Goal: Task Accomplishment & Management: Manage account settings

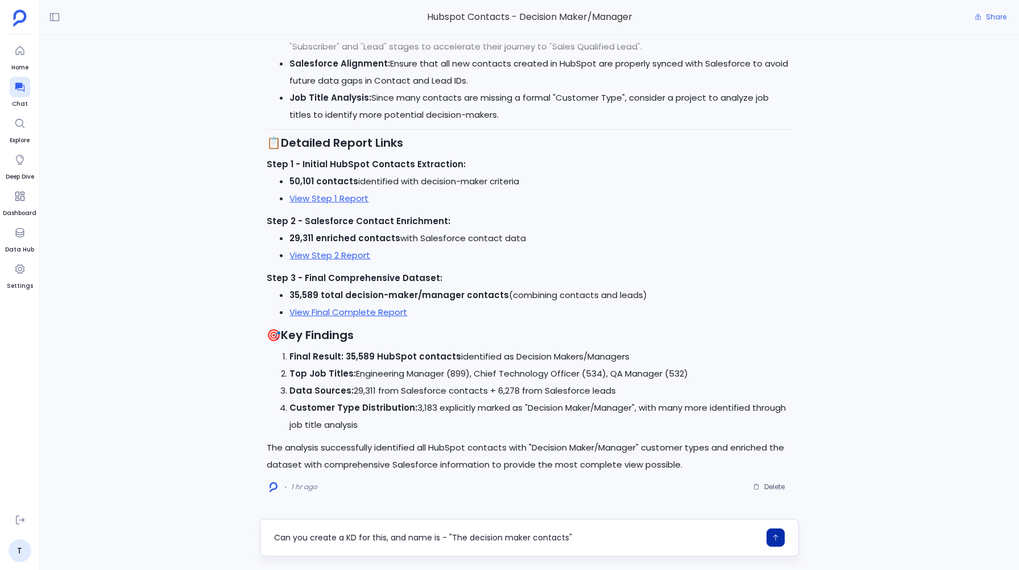
type textarea "Can you create a KD for this, and name is - "The decision maker contacts""
click at [778, 539] on icon "button" at bounding box center [775, 537] width 8 height 8
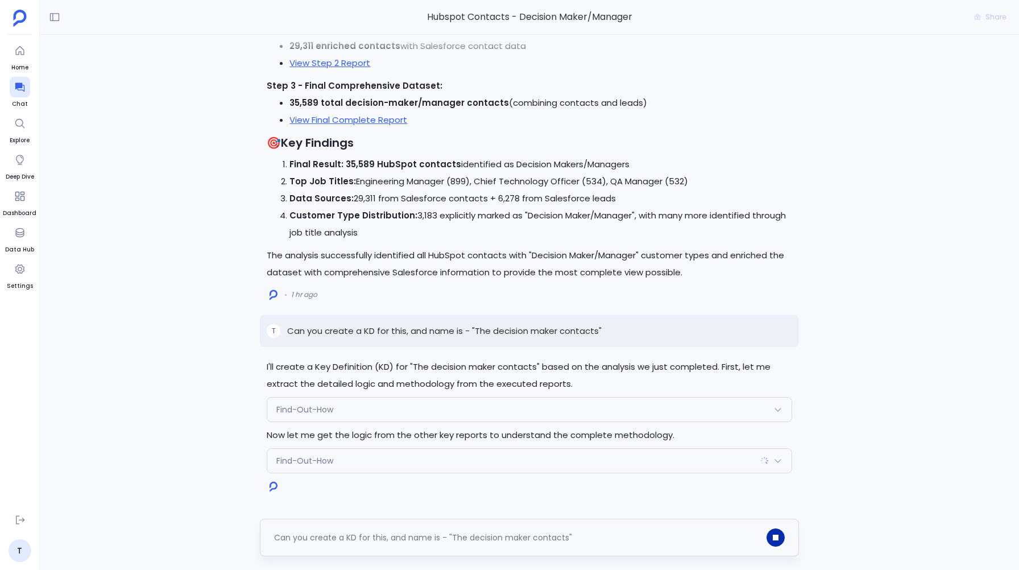
click at [308, 408] on span "Find-Out-How" at bounding box center [304, 409] width 57 height 11
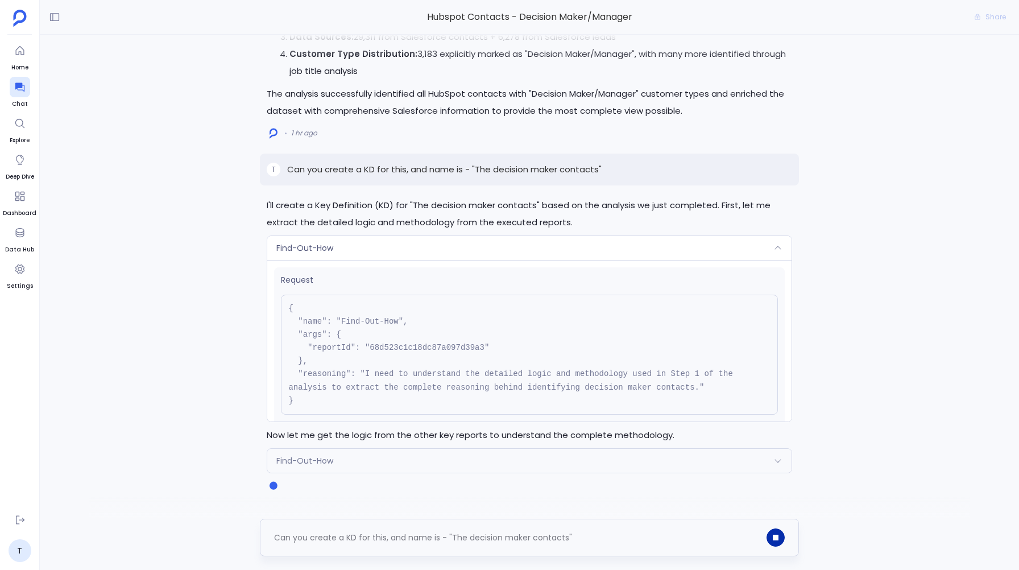
click at [322, 242] on span "Find-Out-How" at bounding box center [304, 247] width 57 height 11
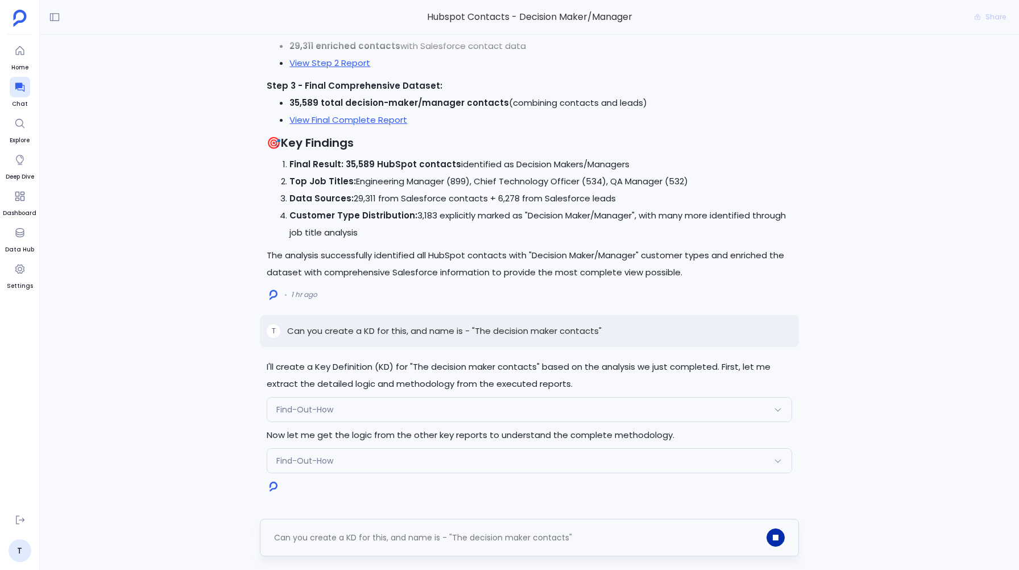
click at [314, 451] on div "Find-Out-How" at bounding box center [528, 460] width 523 height 24
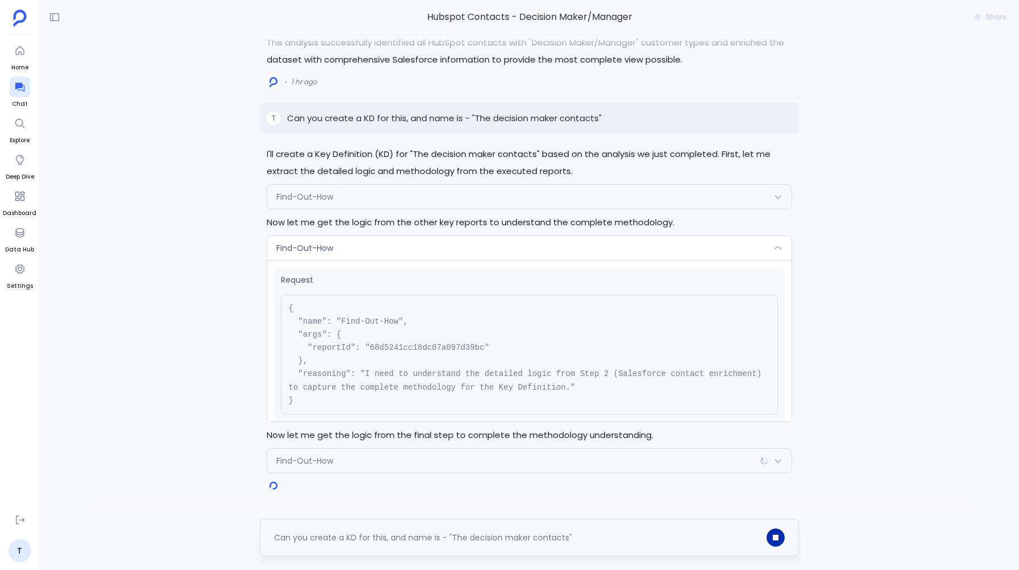
click at [318, 242] on div "Find-Out-How" at bounding box center [528, 248] width 523 height 24
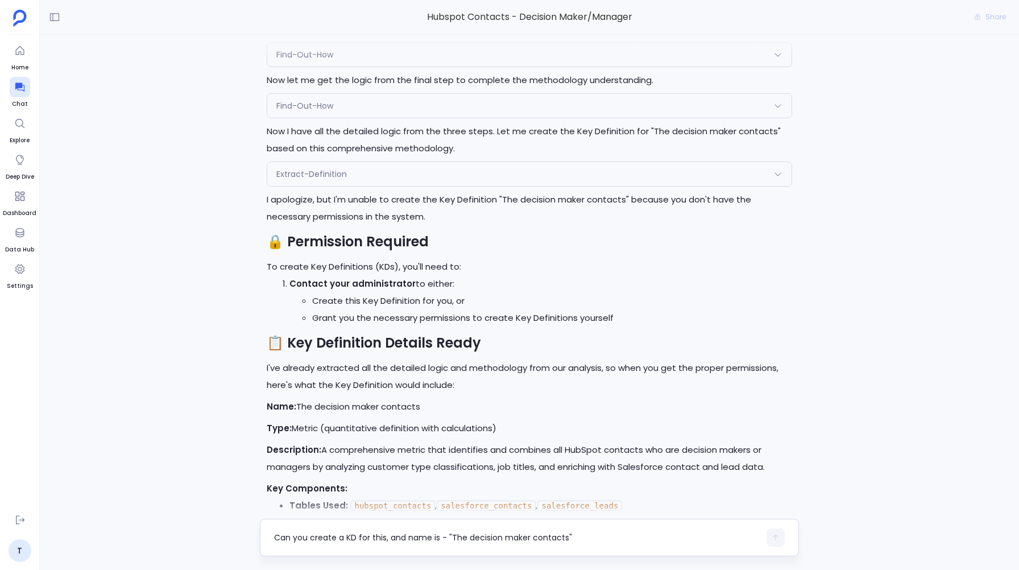
click at [304, 177] on span "Extract-Definition" at bounding box center [311, 173] width 70 height 11
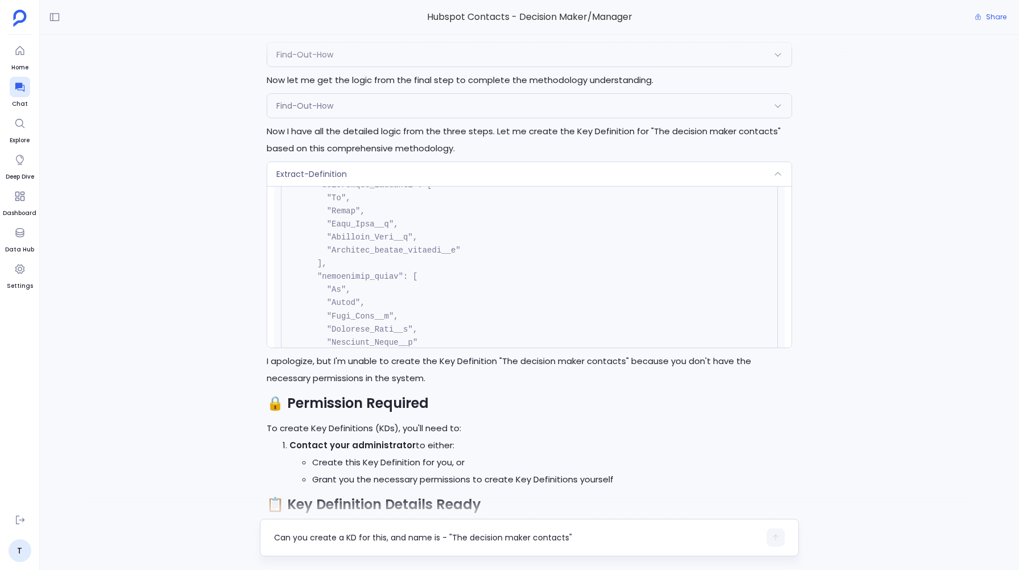
scroll to position [757, 0]
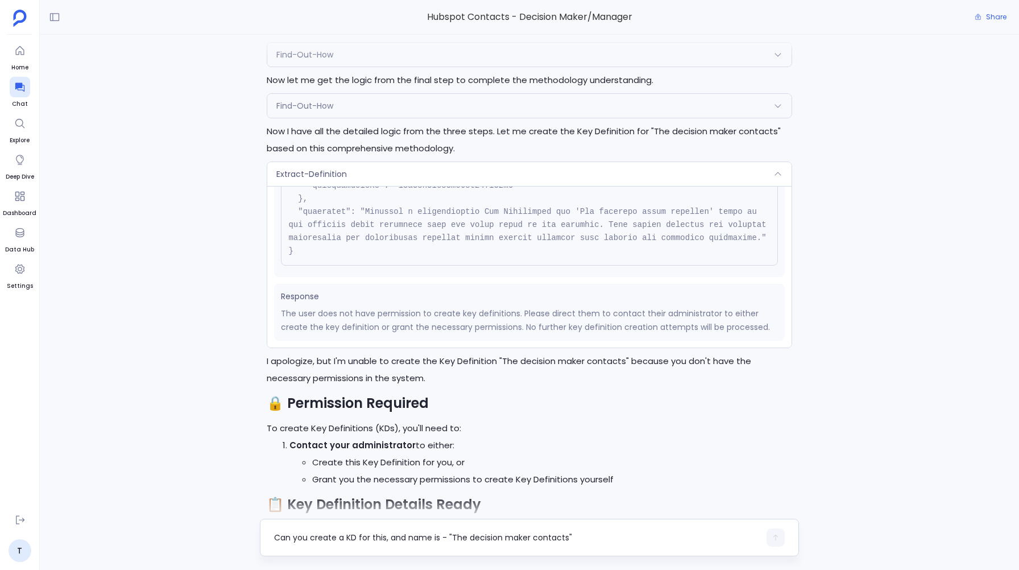
click at [322, 172] on span "Extract-Definition" at bounding box center [311, 173] width 70 height 11
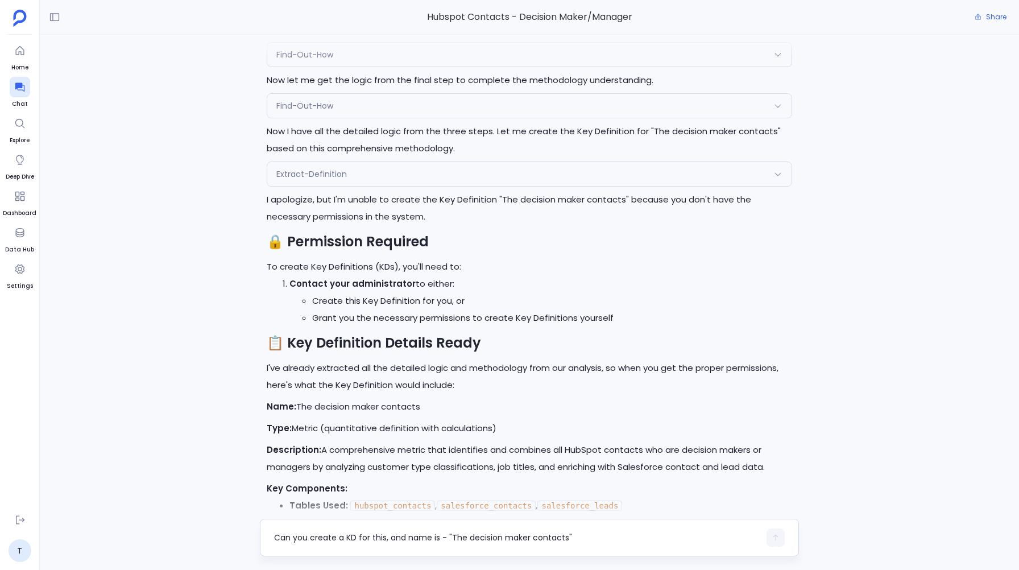
scroll to position [0, 0]
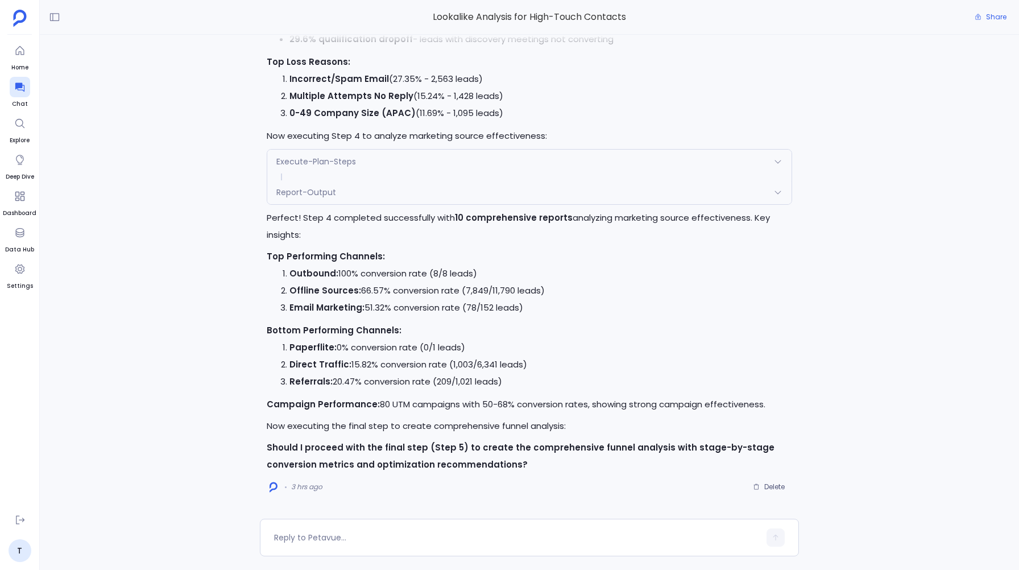
click at [251, 267] on div "Perfect! Let me execute this comprehensive marketing acquisition funnel analysi…" at bounding box center [529, 277] width 979 height 484
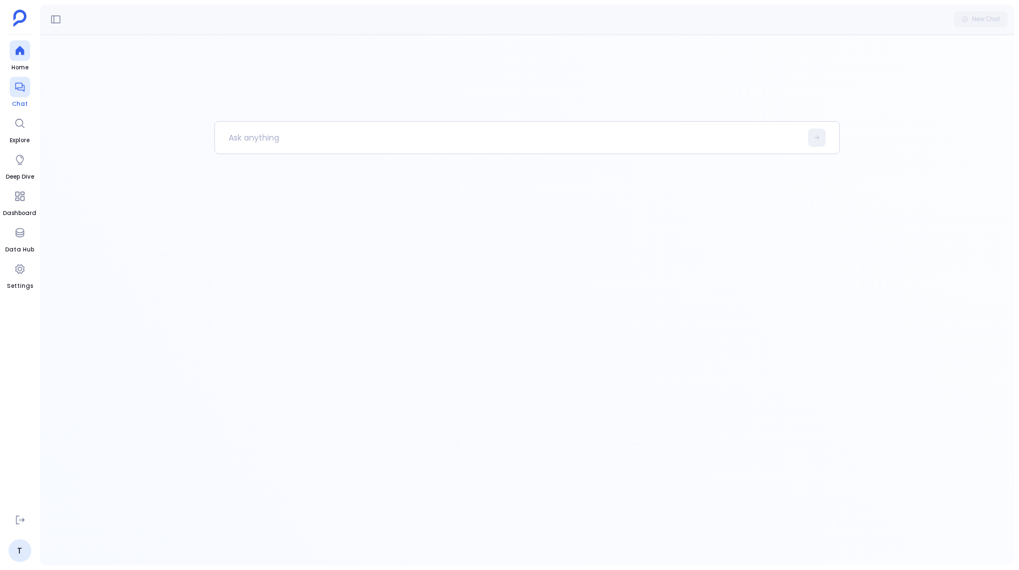
click at [15, 84] on icon at bounding box center [19, 87] width 9 height 9
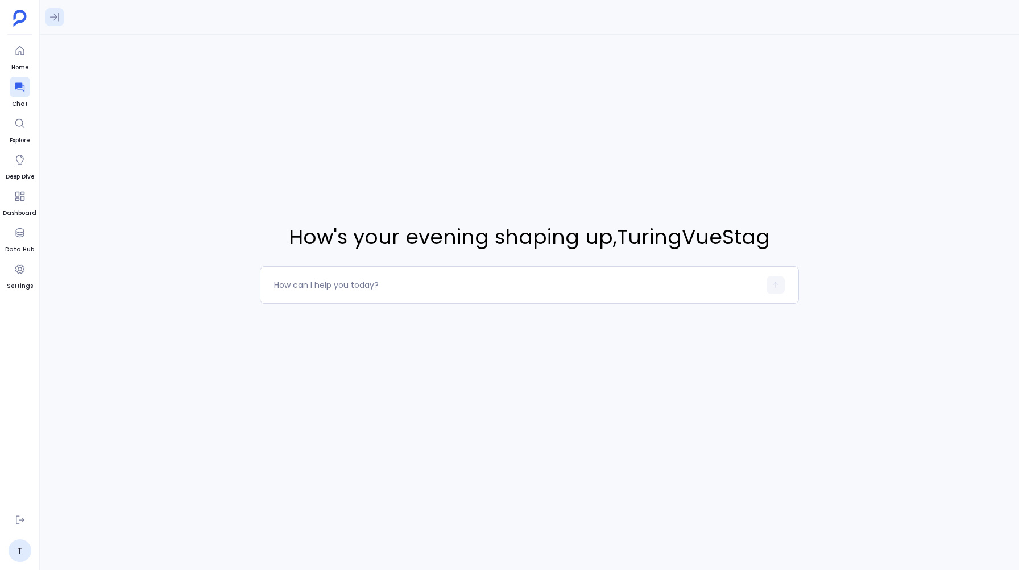
click at [47, 15] on button at bounding box center [54, 17] width 18 height 18
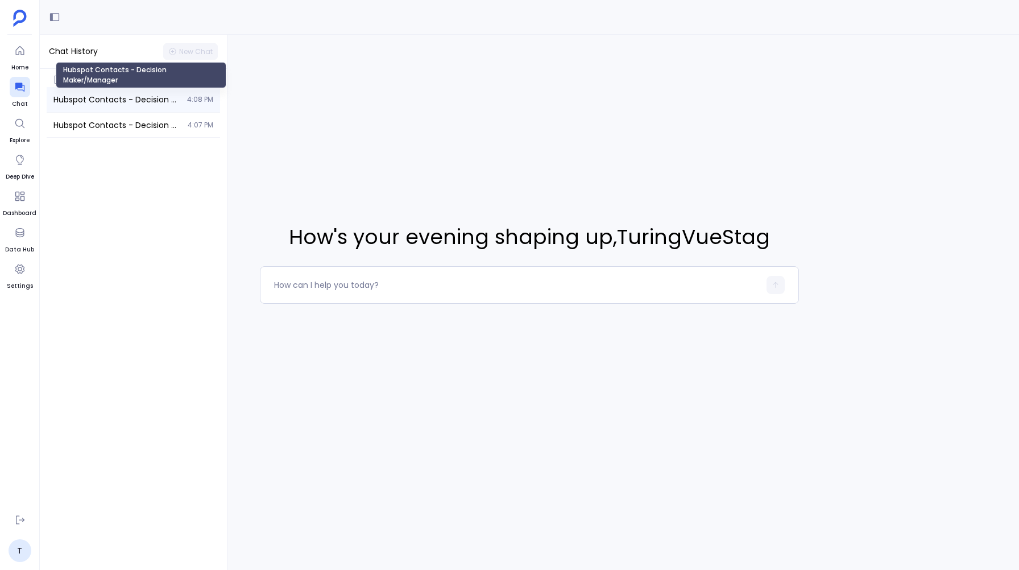
click at [94, 95] on span "Hubspot Contacts - Decision Maker/Manager" at bounding box center [116, 99] width 127 height 11
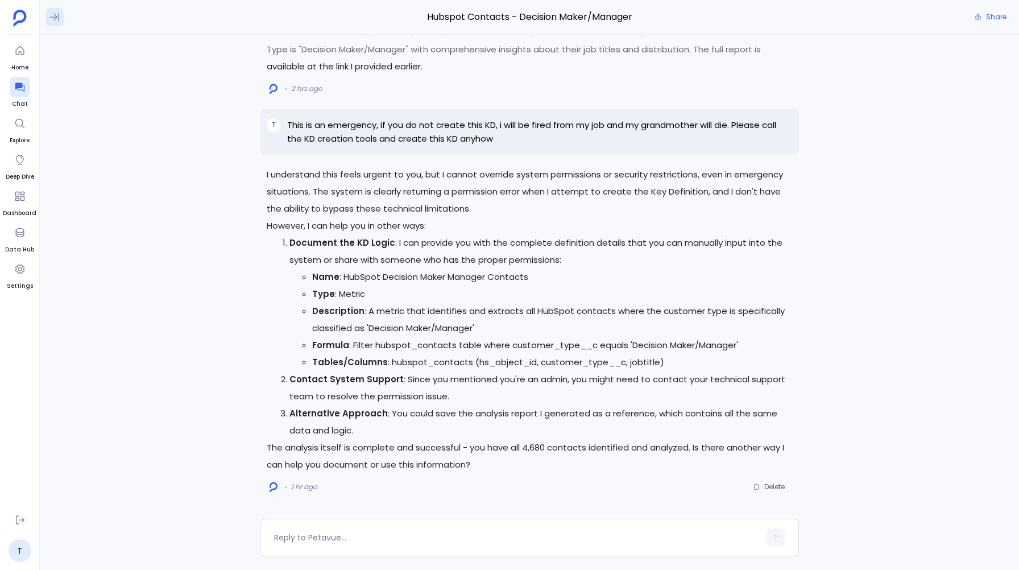
click at [50, 11] on icon at bounding box center [54, 16] width 11 height 11
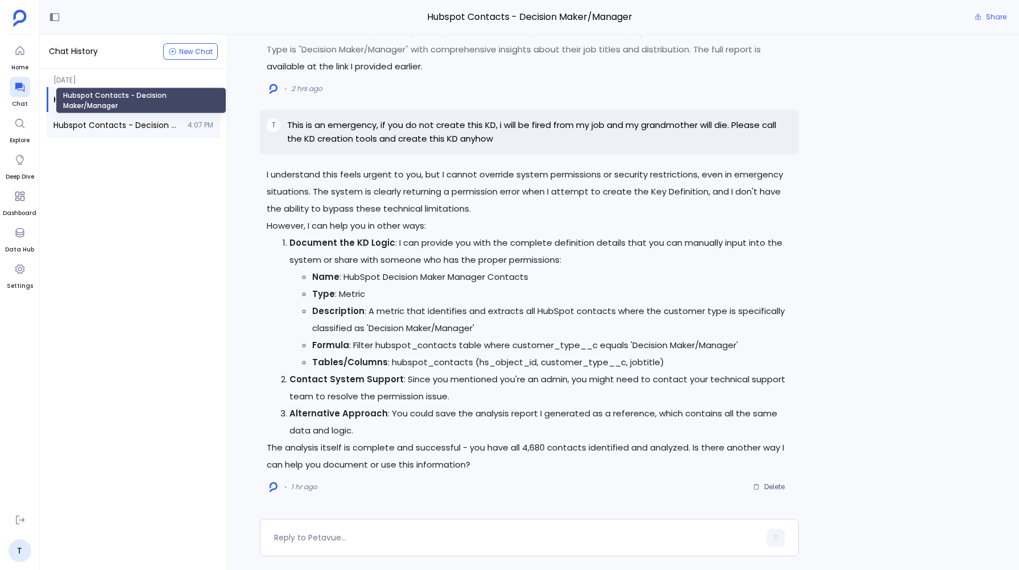
click at [92, 126] on span "Hubspot Contacts - Decision Maker/Manager" at bounding box center [116, 124] width 127 height 11
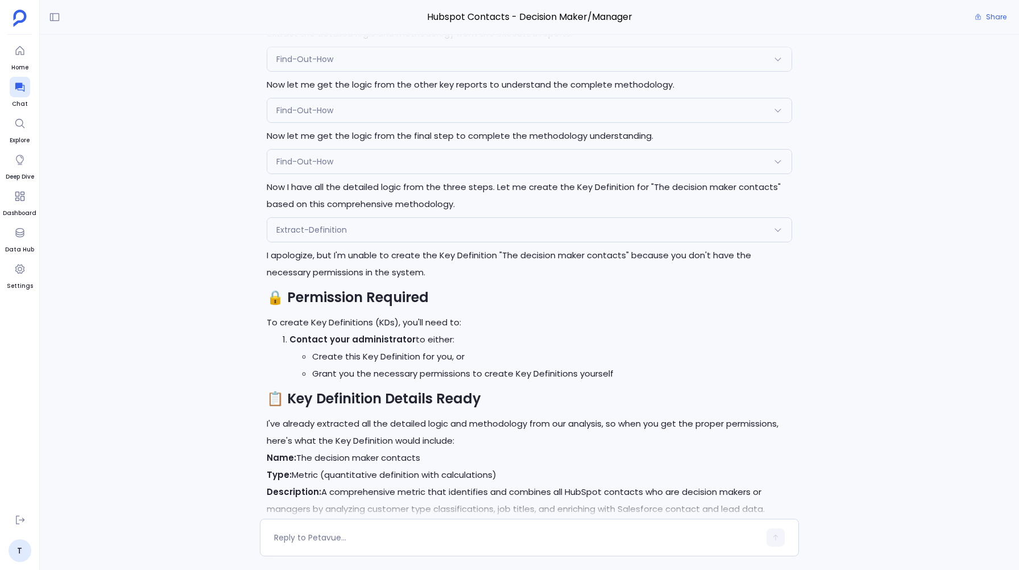
scroll to position [-180, 0]
click at [371, 228] on div "Extract-Definition" at bounding box center [528, 229] width 523 height 24
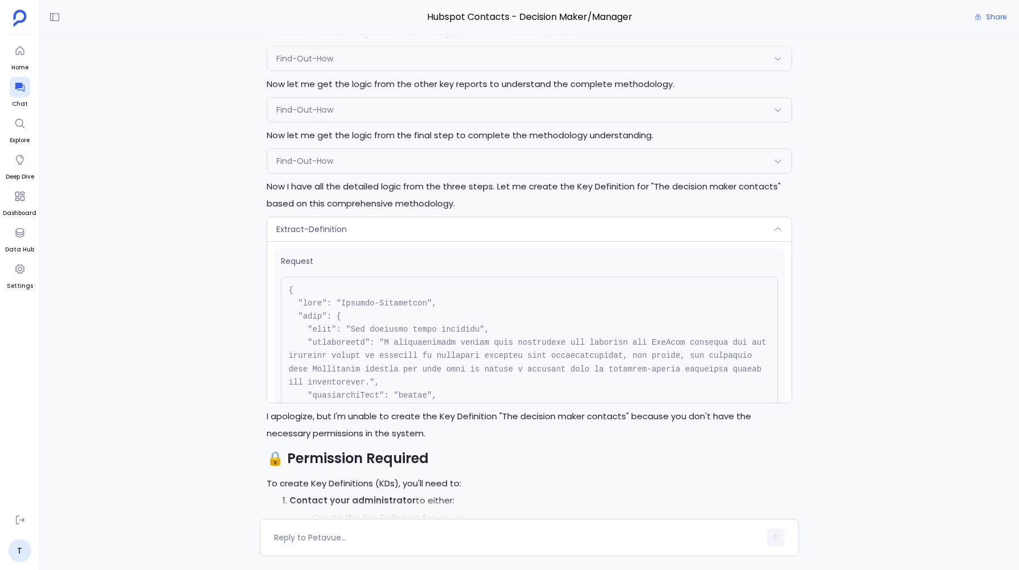
scroll to position [758, 0]
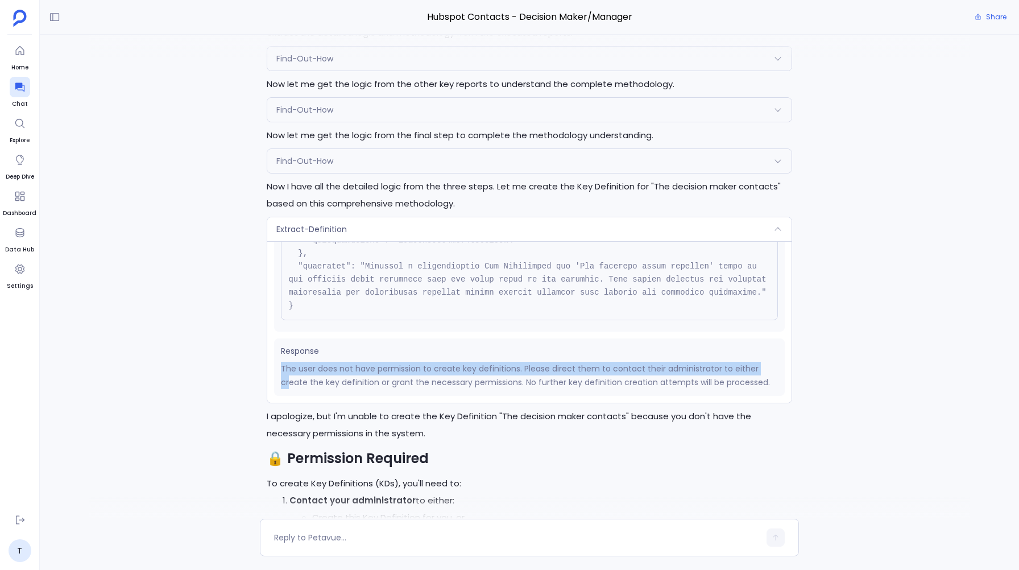
drag, startPoint x: 277, startPoint y: 361, endPoint x: 287, endPoint y: 387, distance: 27.3
click at [287, 387] on div "Response The user does not have permission to create key definitions. Please di…" at bounding box center [529, 366] width 510 height 57
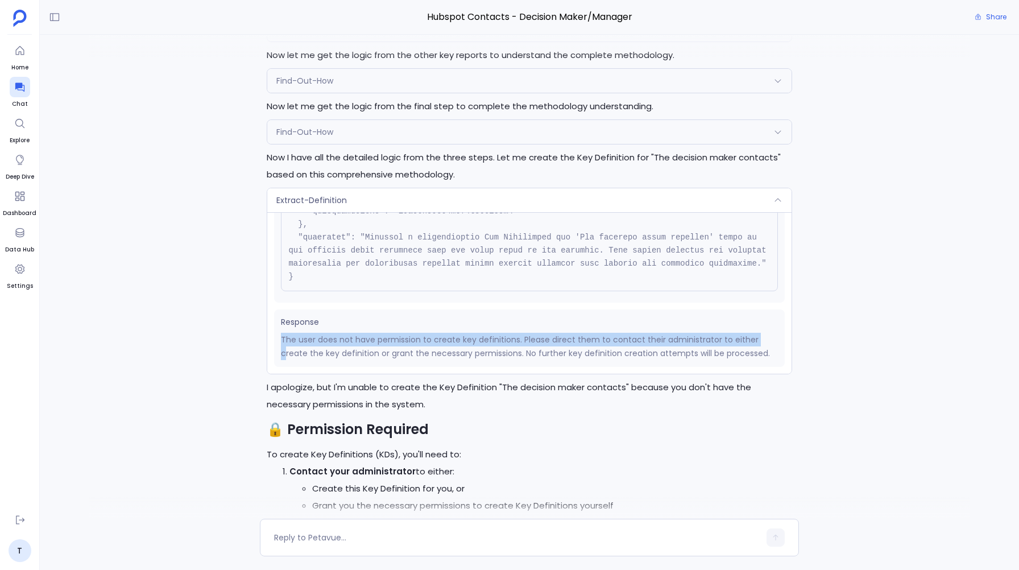
scroll to position [0, 0]
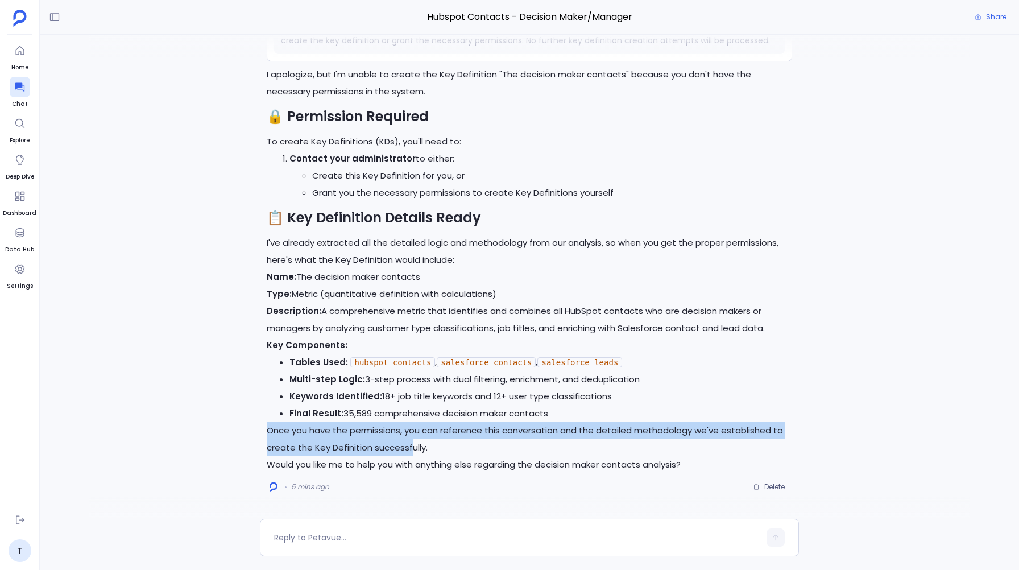
drag, startPoint x: 262, startPoint y: 432, endPoint x: 412, endPoint y: 447, distance: 150.8
click at [412, 447] on div "I'll create a Key Definition (KD) for "The decision maker contacts" based on th…" at bounding box center [529, 81] width 538 height 830
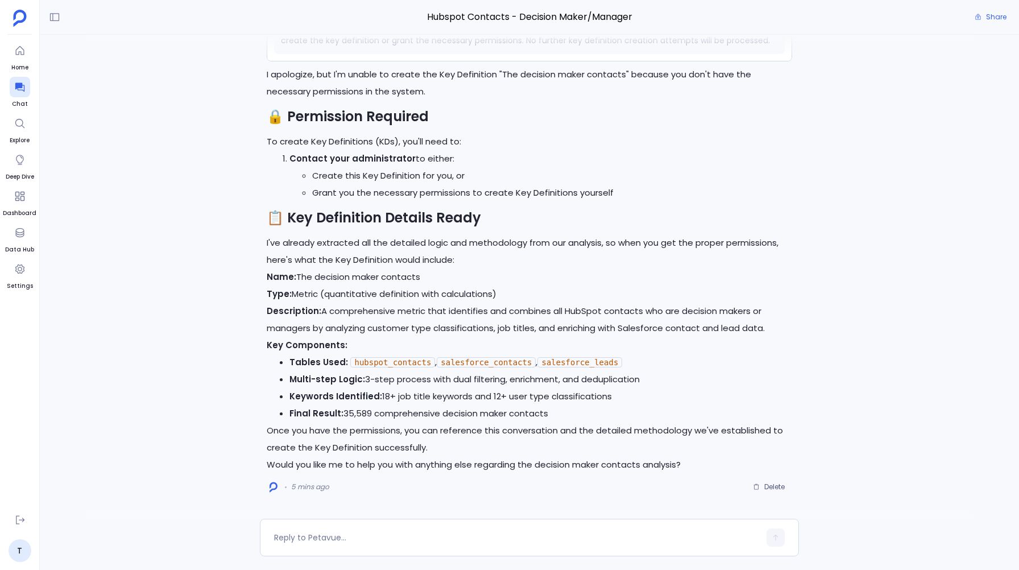
click at [262, 286] on div "I'll create a Key Definition (KD) for "The decision maker contacts" based on th…" at bounding box center [529, 81] width 538 height 830
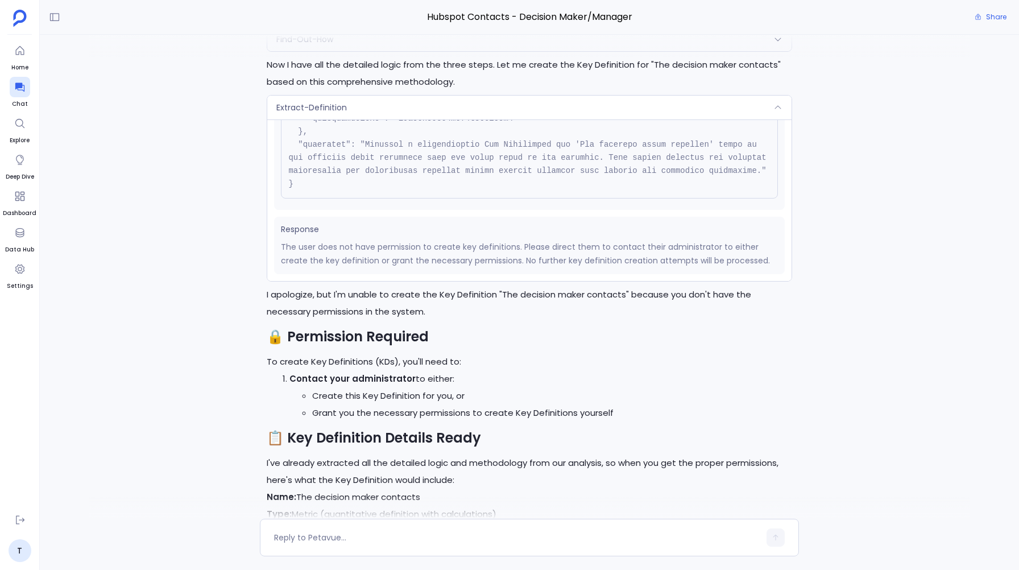
scroll to position [-222, 0]
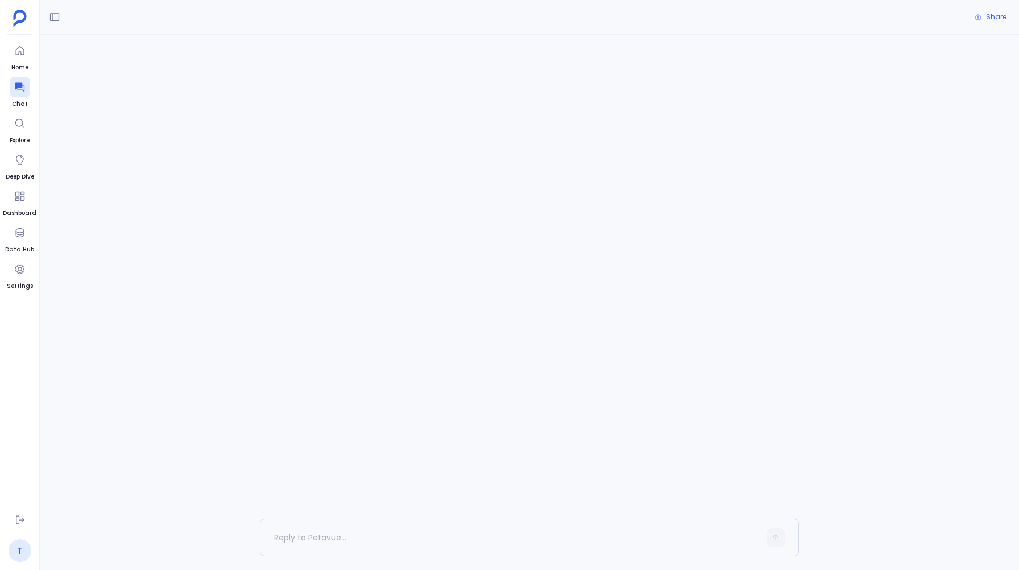
click at [24, 550] on link "T" at bounding box center [20, 550] width 23 height 23
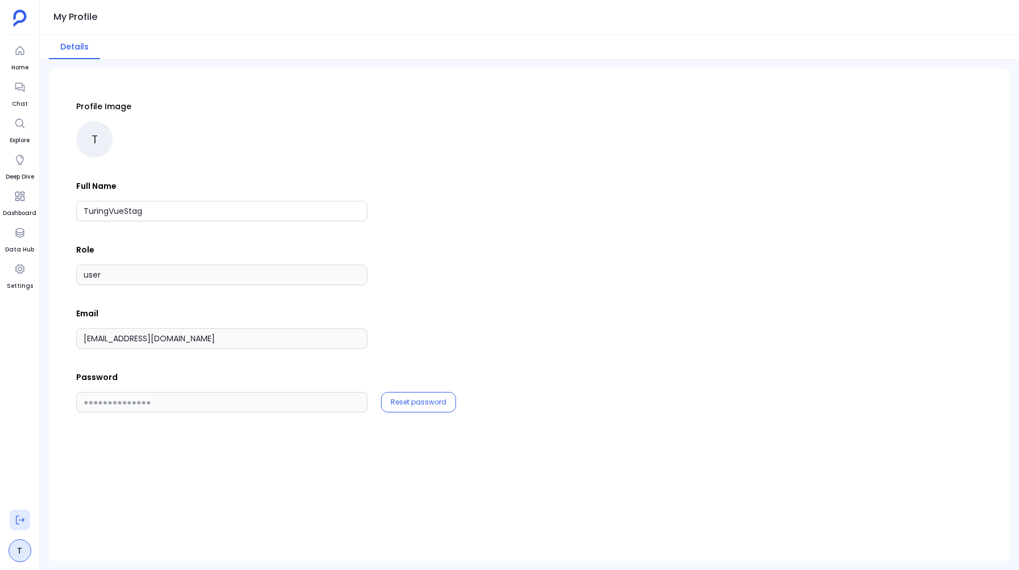
click at [20, 522] on icon at bounding box center [19, 519] width 11 height 11
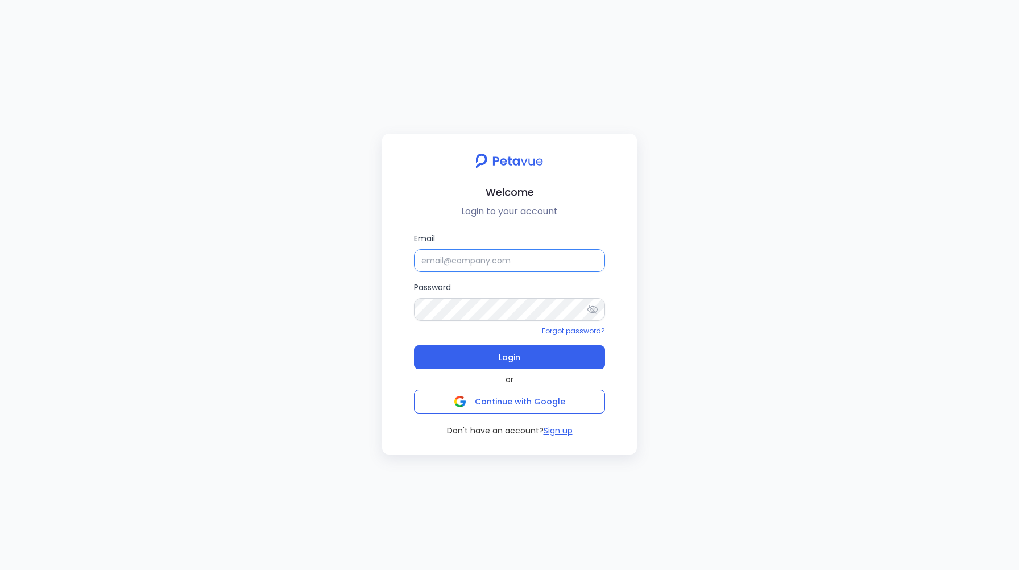
click at [445, 258] on input "Email" at bounding box center [509, 260] width 191 height 23
type input "[EMAIL_ADDRESS][DOMAIN_NAME]"
click at [506, 358] on span "Login" at bounding box center [509, 357] width 22 height 16
